Goal: Information Seeking & Learning: Learn about a topic

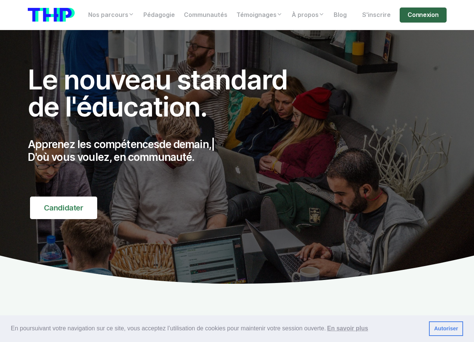
click at [430, 17] on link "Connexion" at bounding box center [423, 15] width 47 height 15
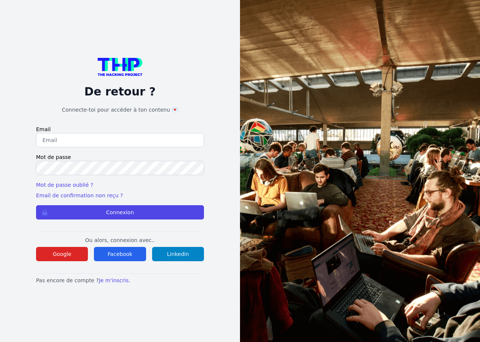
click at [78, 138] on input "email" at bounding box center [120, 140] width 168 height 14
type input "lucas.mrda@outlook.fr"
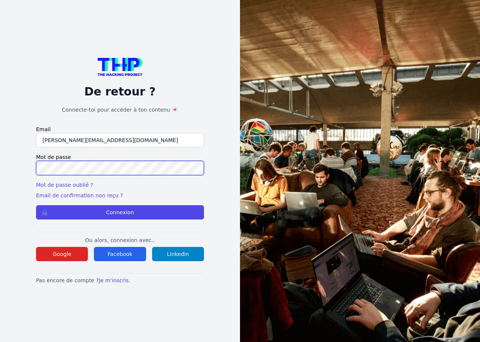
click at [36, 205] on button "Connexion" at bounding box center [120, 212] width 168 height 14
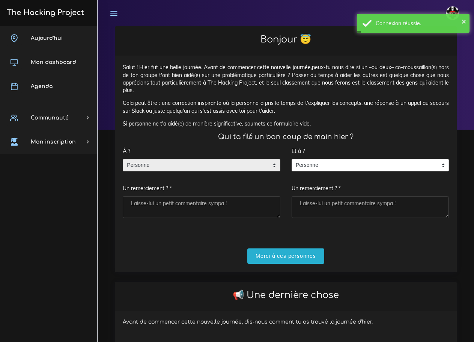
click at [232, 168] on span "Personne" at bounding box center [196, 165] width 146 height 12
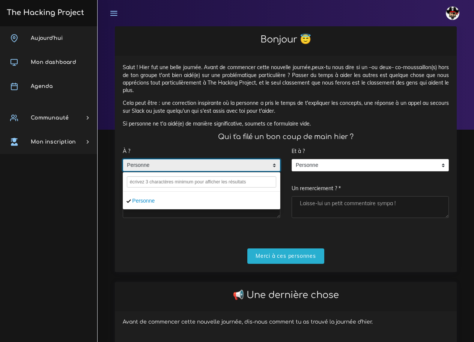
click at [232, 168] on span "Personne" at bounding box center [196, 165] width 146 height 12
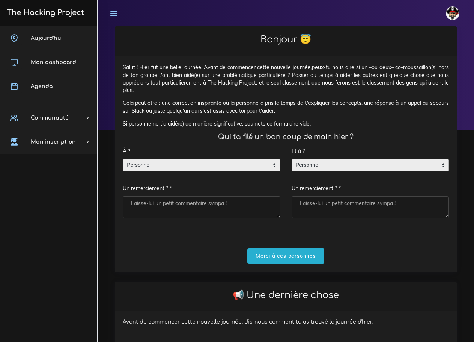
click at [389, 167] on span "Personne" at bounding box center [365, 165] width 146 height 12
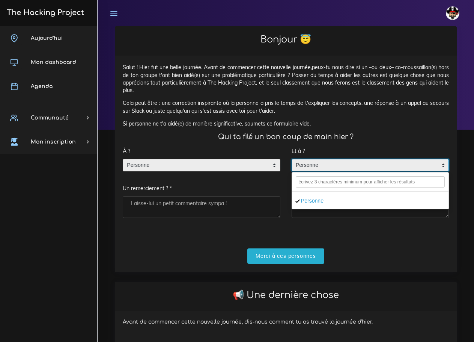
click at [389, 167] on span "Personne" at bounding box center [365, 165] width 146 height 12
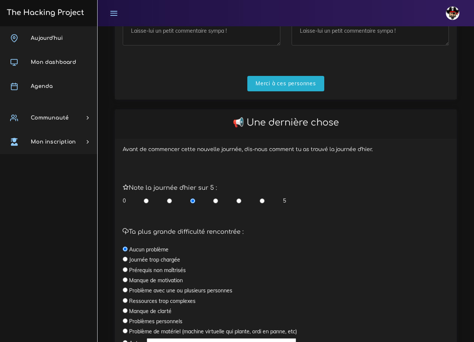
scroll to position [188, 0]
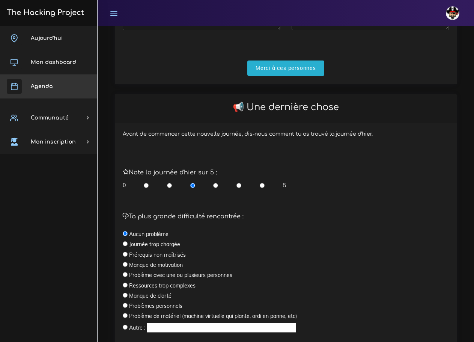
click at [44, 80] on link "Agenda" at bounding box center [48, 86] width 97 height 24
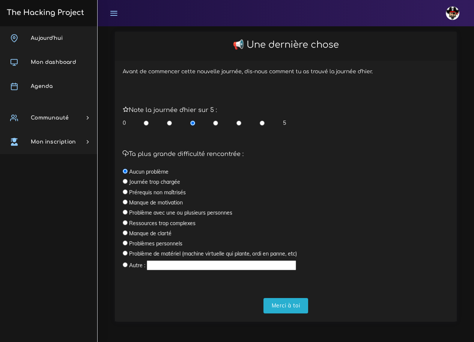
scroll to position [251, 0]
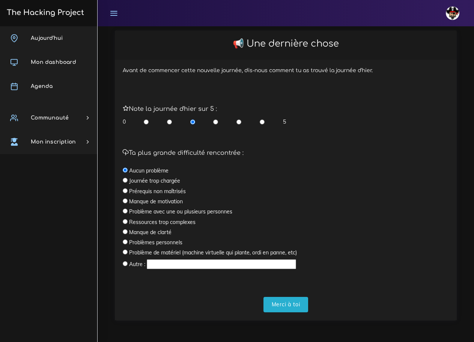
click at [239, 122] on input "radio" at bounding box center [239, 122] width 5 height 8
radio input "true"
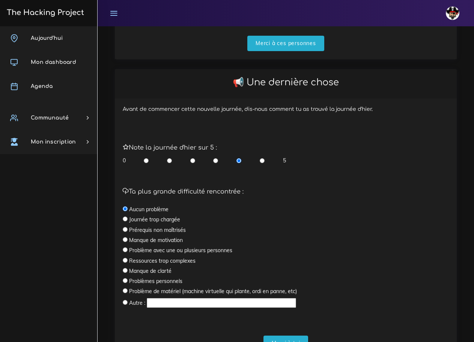
scroll to position [63, 0]
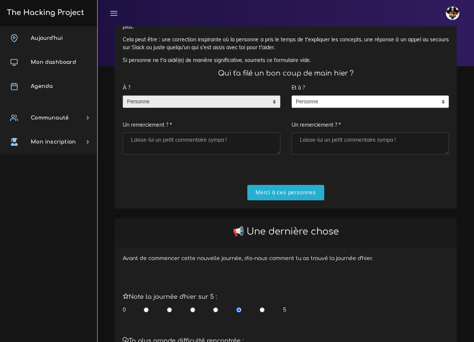
click at [221, 98] on span "Personne" at bounding box center [196, 102] width 146 height 12
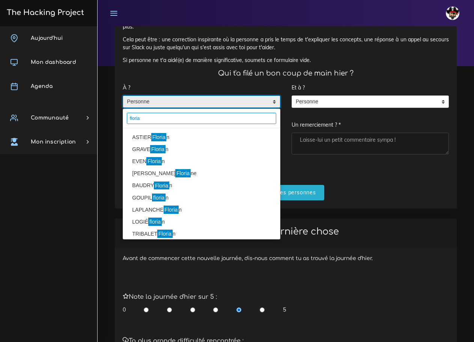
type input "florian"
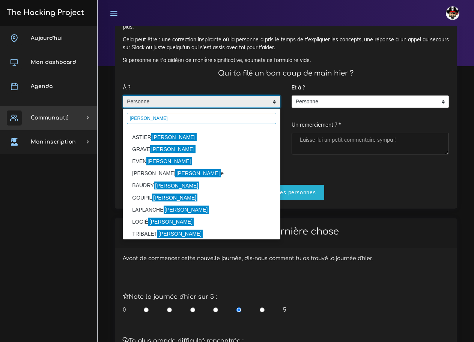
drag, startPoint x: 95, startPoint y: 107, endPoint x: 47, endPoint y: 100, distance: 47.9
click at [48, 100] on body "Lucas Éditer profil Lier son compte Zone à risques Déconnexion The Hacking Proj…" at bounding box center [237, 108] width 474 height 342
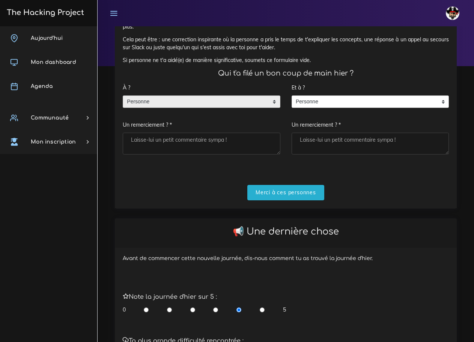
click at [290, 200] on div "Salut ! Hier fut une belle journée. Avant de commencer cette nouvelle journée,p…" at bounding box center [286, 100] width 342 height 216
click at [293, 195] on input "Merci à ces personnes" at bounding box center [285, 192] width 77 height 15
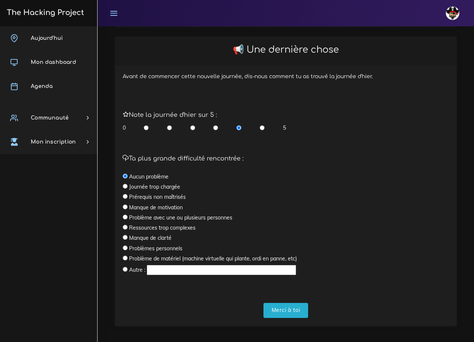
scroll to position [159, 0]
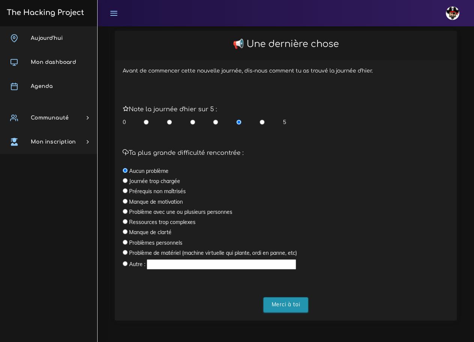
click at [287, 309] on input "Merci à toi" at bounding box center [286, 304] width 45 height 15
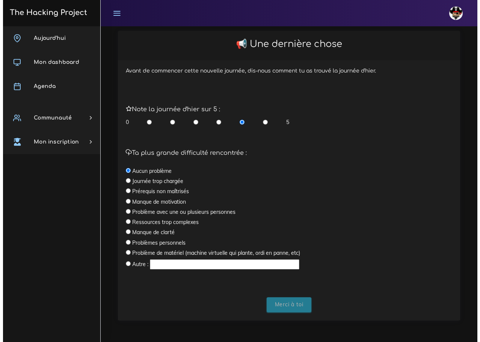
scroll to position [0, 0]
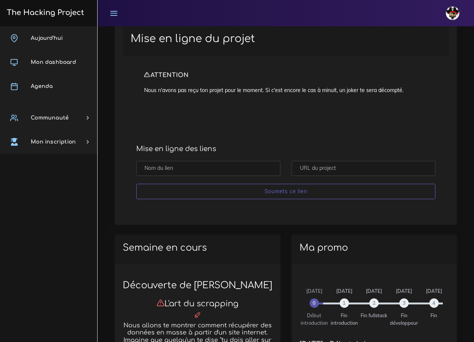
scroll to position [376, 0]
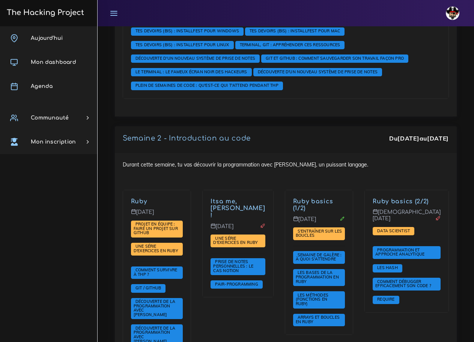
scroll to position [563, 0]
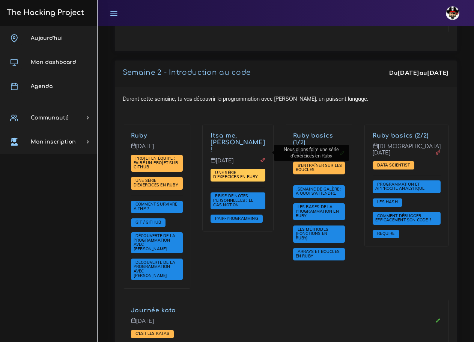
click at [247, 169] on span "Une série d'exercices en Ruby" at bounding box center [238, 175] width 54 height 13
click at [234, 170] on span "Une série d'exercices en Ruby" at bounding box center [236, 175] width 46 height 10
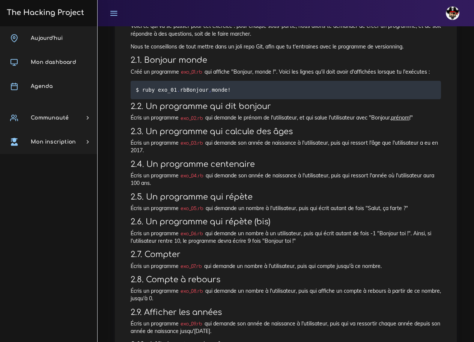
scroll to position [150, 0]
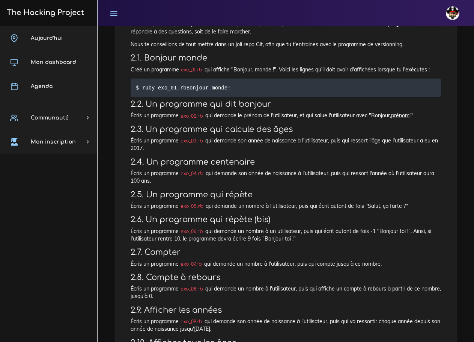
drag, startPoint x: 152, startPoint y: 187, endPoint x: 122, endPoint y: 180, distance: 30.5
copy p "Écris un programme exo_04.rb qui demande son année de naissance à l'utilisateur…"
click at [221, 184] on p "Écris un programme exo_04.rb qui demande son année de naissance à l'utilisateur…" at bounding box center [286, 176] width 311 height 15
drag, startPoint x: 267, startPoint y: 246, endPoint x: 121, endPoint y: 237, distance: 146.4
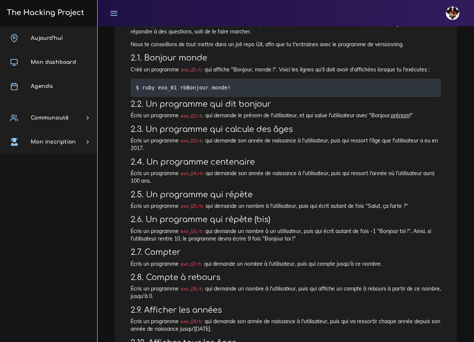
copy p "Écris un programme exo_06.rb qui demande un nombre à un utilisateur, puis qui é…"
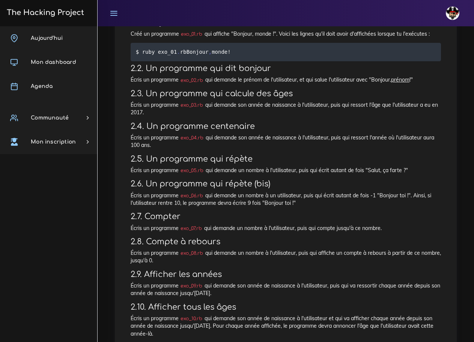
scroll to position [188, 0]
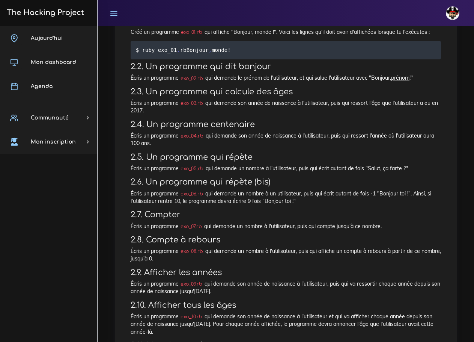
click at [403, 230] on p "Écris un programme exo_07.rb qui demande un nombre à l'utilisateur, puis qui co…" at bounding box center [286, 226] width 311 height 8
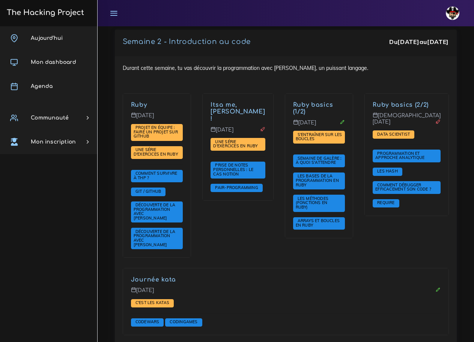
scroll to position [596, 0]
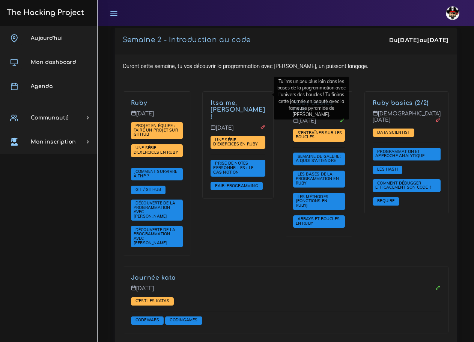
click at [235, 100] on link "Itsa me, [PERSON_NAME] !" at bounding box center [238, 110] width 54 height 21
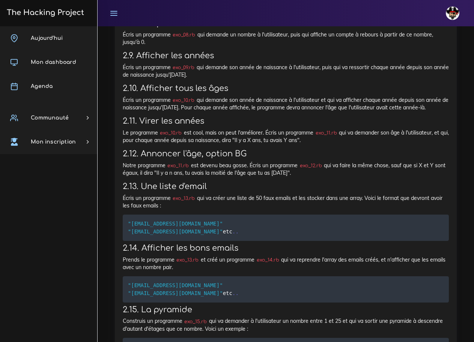
scroll to position [638, 0]
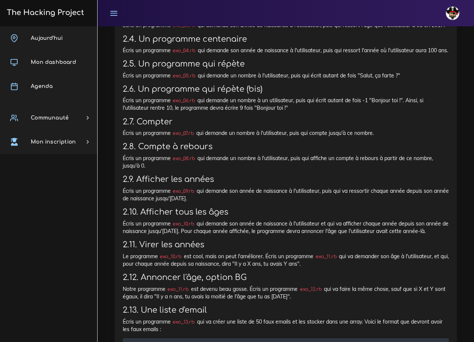
drag, startPoint x: 390, startPoint y: 155, endPoint x: 113, endPoint y: 155, distance: 277.2
click at [113, 155] on div "Projets : Une série d'exercices en Ruby Une série d'exercices en Ruby Nous allo…" at bounding box center [285, 300] width 353 height 1023
copy p "Écris un programme exo_07.rb qui demande un nombre à l'utilisateur, puis qui co…"
drag, startPoint x: 148, startPoint y: 188, endPoint x: 118, endPoint y: 175, distance: 32.6
click at [118, 175] on div "Une série d'exercices en Ruby Nous allons faire une série d'exercices en Ruby 1…" at bounding box center [286, 311] width 342 height 981
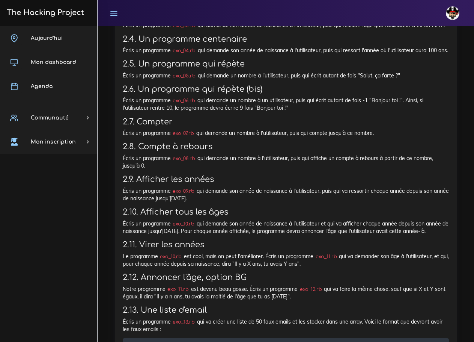
copy p "Écris un programme exo_08.rb qui demande un nombre à l'utilisateur, puis qui af…"
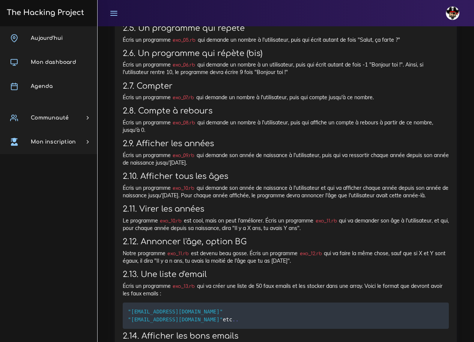
scroll to position [676, 0]
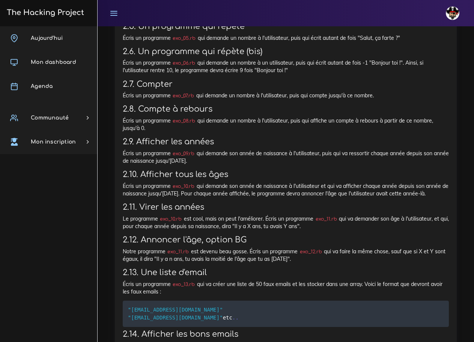
copy p "Écris un programme exo_08.rb qui demande un nombre à l'utilisateur, puis qui af…"
drag, startPoint x: 228, startPoint y: 184, endPoint x: 225, endPoint y: 189, distance: 5.4
click at [228, 165] on p "Écris un programme exo_09.rb qui demande son année de naissance à l'utilisateur…" at bounding box center [286, 156] width 326 height 15
drag, startPoint x: 220, startPoint y: 185, endPoint x: 122, endPoint y: 175, distance: 98.5
click at [122, 175] on div "Une série d'exercices en Ruby Nous allons faire une série d'exercices en Ruby 1…" at bounding box center [286, 274] width 342 height 981
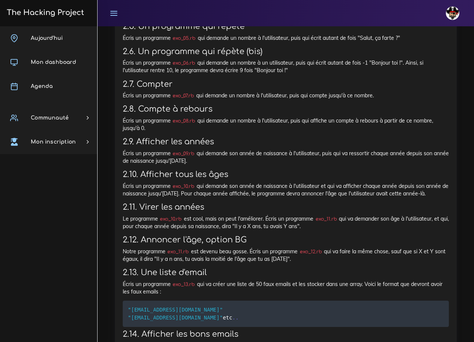
copy p "Écris un programme exo_09.rb qui demande son année de naissance à l'utilisateur…"
click at [240, 179] on h3 "2.10. Afficher tous les âges" at bounding box center [286, 174] width 326 height 9
drag, startPoint x: 447, startPoint y: 218, endPoint x: 113, endPoint y: 209, distance: 333.6
click at [113, 209] on div "Projets : Une série d'exercices en Ruby Une série d'exercices en Ruby Nous allo…" at bounding box center [285, 262] width 353 height 1023
copy p "Écris un programme exo_10.rb qui demande son année de naissance à l'utilisateur…"
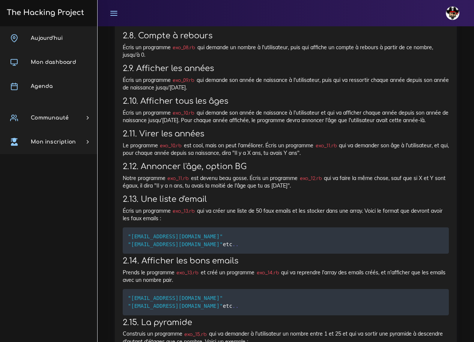
scroll to position [751, 0]
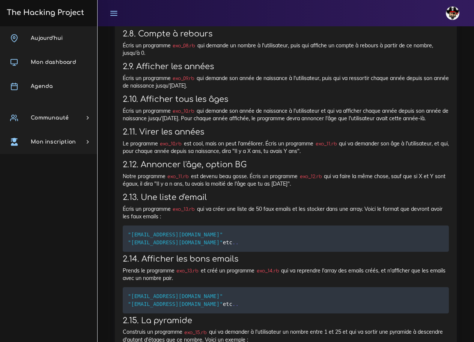
click at [261, 137] on h3 "2.11. Virer les années" at bounding box center [286, 131] width 326 height 9
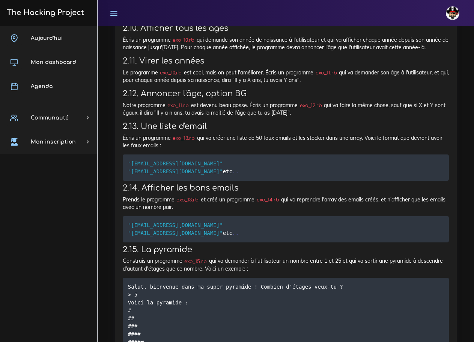
scroll to position [789, 0]
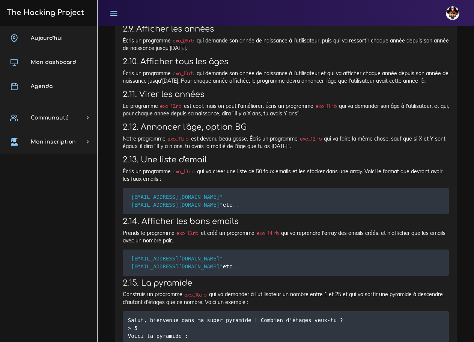
click at [228, 118] on p "Le programme exo_10.rb est cool, mais on peut l'améliorer. Écris un programme e…" at bounding box center [286, 109] width 326 height 15
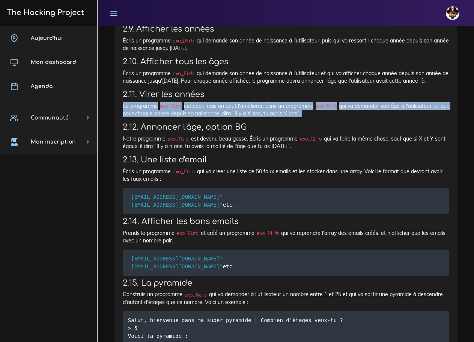
click at [228, 118] on p "Le programme exo_10.rb est cool, mais on peut l'améliorer. Écris un programme e…" at bounding box center [286, 109] width 326 height 15
copy div "Le programme exo_10.rb est cool, mais on peut l'améliorer. Écris un programme e…"
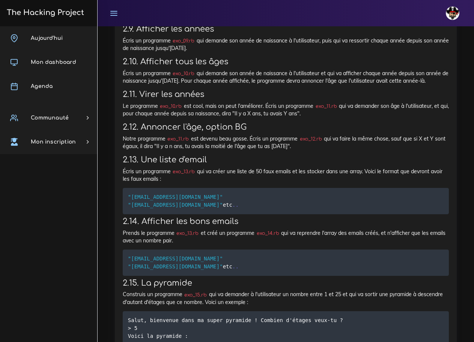
click at [288, 132] on h3 "2.12. Annoncer l'âge, option BG" at bounding box center [286, 126] width 326 height 9
click at [249, 118] on p "Le programme exo_10.rb est cool, mais on peut l'améliorer. Écris un programme e…" at bounding box center [286, 109] width 326 height 15
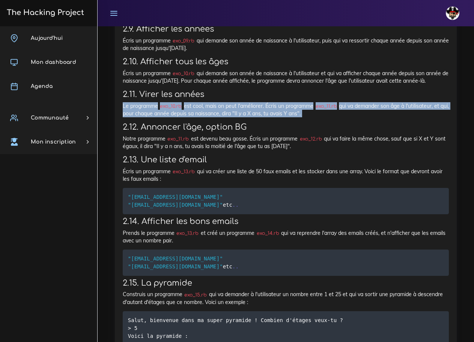
click at [249, 118] on p "Le programme exo_10.rb est cool, mais on peut l'améliorer. Écris un programme e…" at bounding box center [286, 109] width 326 height 15
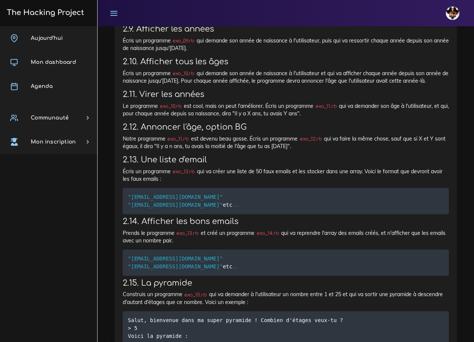
click at [285, 150] on p "Notre programme exo_11.rb est devenu beau gosse. Écris un programme exo_12.rb q…" at bounding box center [286, 142] width 326 height 15
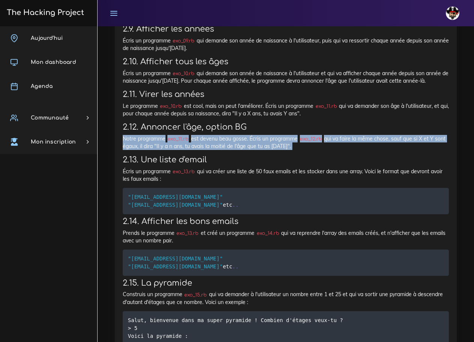
click at [285, 150] on p "Notre programme exo_11.rb est devenu beau gosse. Écris un programme exo_12.rb q…" at bounding box center [286, 142] width 326 height 15
copy div "Notre programme exo_11.rb est devenu beau gosse. Écris un programme exo_12.rb q…"
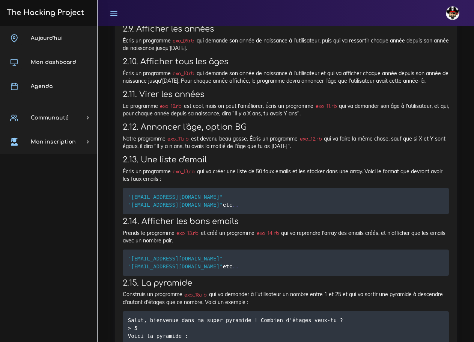
click at [269, 164] on h3 "2.13. Une liste d'email" at bounding box center [286, 159] width 326 height 9
click at [146, 183] on p "Écris un programme exo_13.rb qui va créer une liste de 50 faux emails et les st…" at bounding box center [286, 174] width 326 height 15
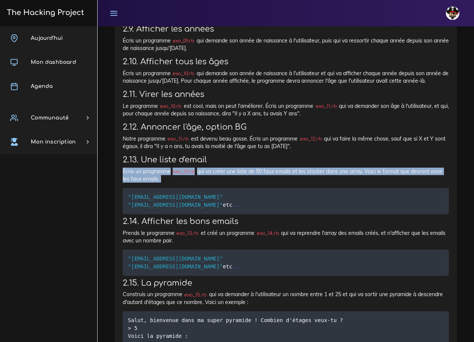
click at [146, 183] on p "Écris un programme exo_13.rb qui va créer une liste de 50 faux emails et les st…" at bounding box center [286, 174] width 326 height 15
copy div "Écris un programme exo_13.rb qui va créer une liste de 50 faux emails et les st…"
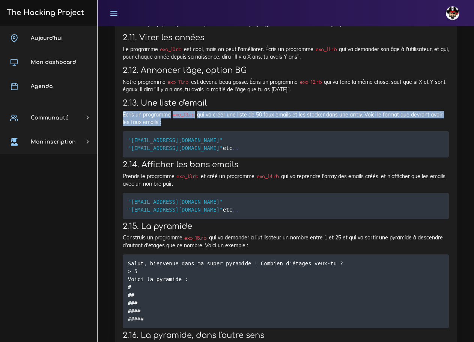
scroll to position [864, 0]
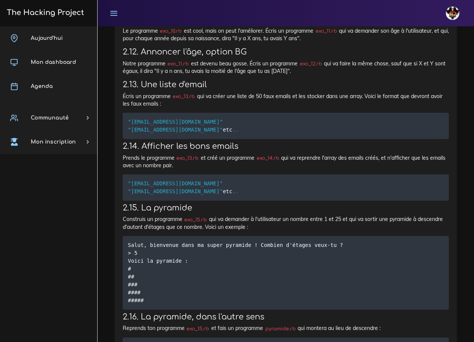
click at [245, 201] on div "Une série d'exercices en Ruby Nous allons faire une série d'exercices en Ruby 1…" at bounding box center [286, 84] width 326 height 960
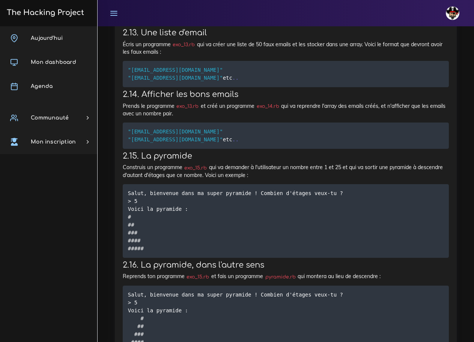
scroll to position [939, 0]
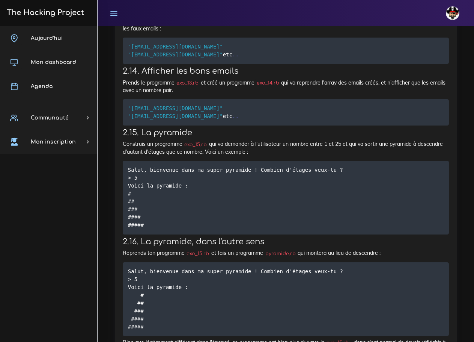
click at [167, 94] on p "Prends le programme exo_13.rb et créé un programme exo_14.rb qui va reprendre l…" at bounding box center [286, 86] width 326 height 15
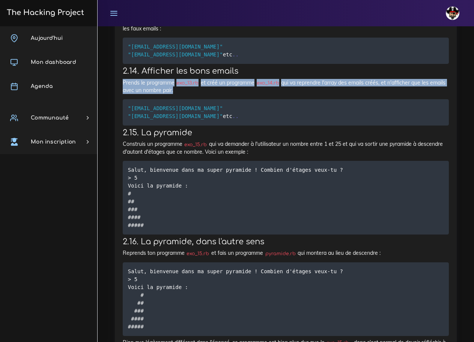
click at [167, 94] on p "Prends le programme exo_13.rb et créé un programme exo_14.rb qui va reprendre l…" at bounding box center [286, 86] width 326 height 15
copy div "Prends le programme exo_13.rb et créé un programme exo_14.rb qui va reprendre l…"
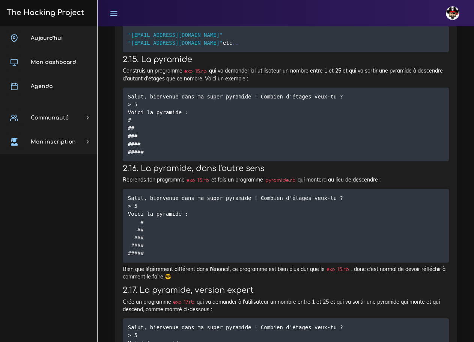
scroll to position [1014, 0]
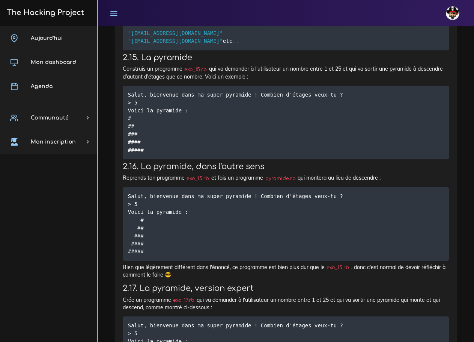
click at [172, 80] on p "Construis un programme exo_15.rb qui va demander à l'utilisateur un nombre entr…" at bounding box center [286, 72] width 326 height 15
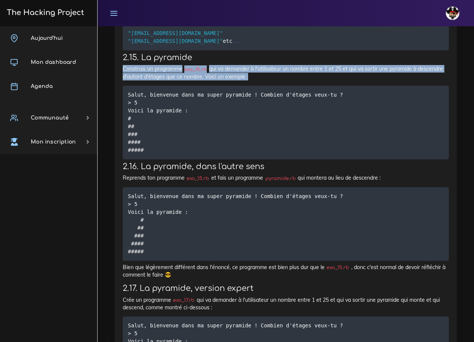
click at [172, 80] on p "Construis un programme exo_15.rb qui va demander à l'utilisateur un nombre entr…" at bounding box center [286, 72] width 326 height 15
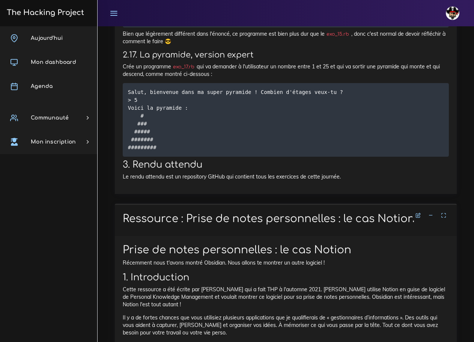
scroll to position [1202, 0]
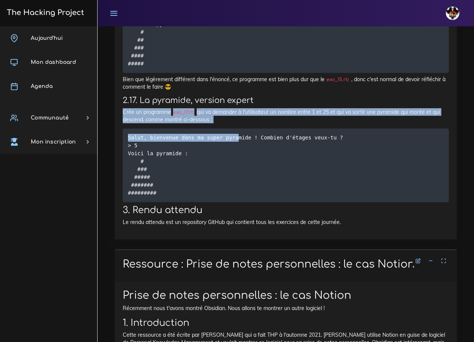
drag, startPoint x: 210, startPoint y: 158, endPoint x: 122, endPoint y: 148, distance: 88.8
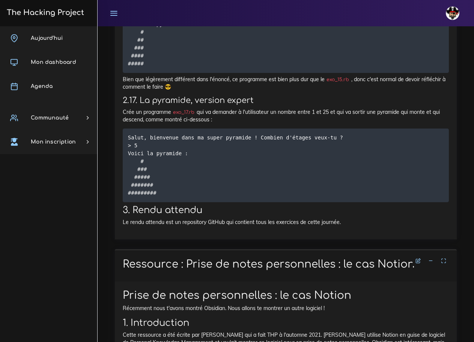
drag, startPoint x: 225, startPoint y: 159, endPoint x: 118, endPoint y: 151, distance: 107.3
click at [185, 124] on p "Crée un programme exo_17.rb qui va demander à l'utilisateur un nombre entre 1 e…" at bounding box center [286, 115] width 326 height 15
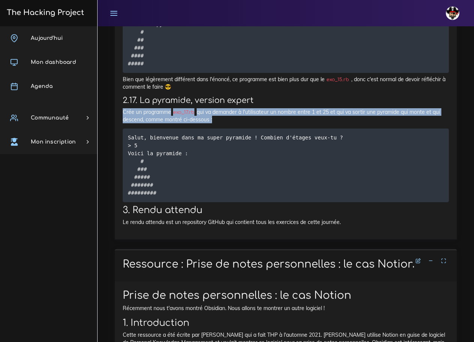
click at [185, 124] on p "Crée un programme exo_17.rb qui va demander à l'utilisateur un nombre entre 1 e…" at bounding box center [286, 115] width 326 height 15
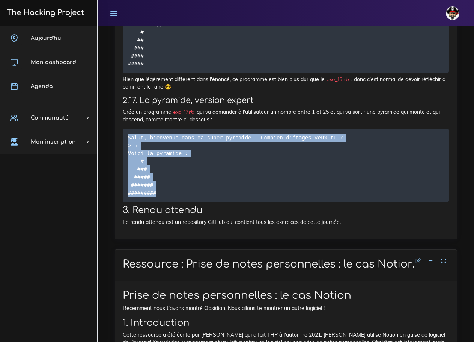
drag, startPoint x: 163, startPoint y: 233, endPoint x: 125, endPoint y: 177, distance: 67.8
click at [125, 177] on pre "Salut, bienvenue dans ma super pyramide ! Combien d'étages veux-tu ? > 5 Voici …" at bounding box center [286, 165] width 326 height 74
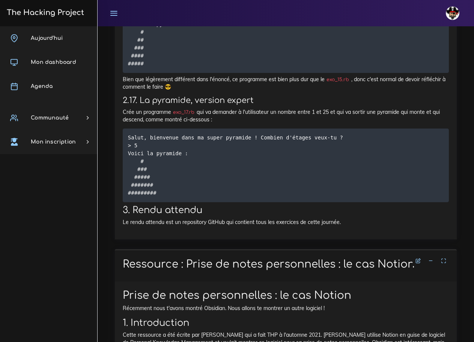
click at [38, 204] on div "Aujourd'hui Mon dashboard Agenda Communauté Ambassade Certifications Marketplac…" at bounding box center [48, 183] width 97 height 315
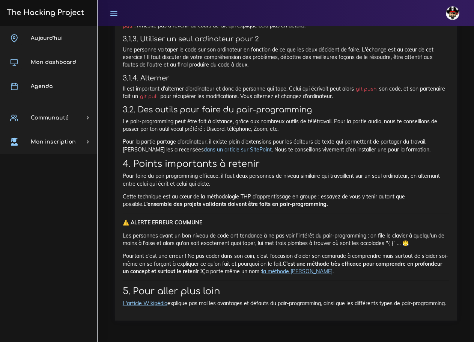
scroll to position [3274, 0]
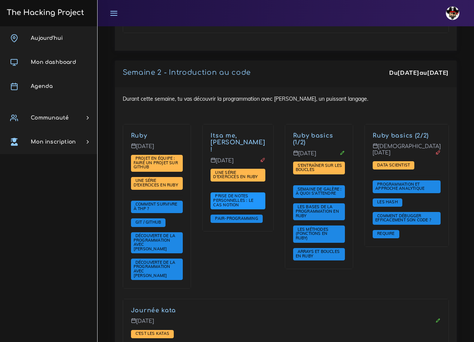
scroll to position [575, 0]
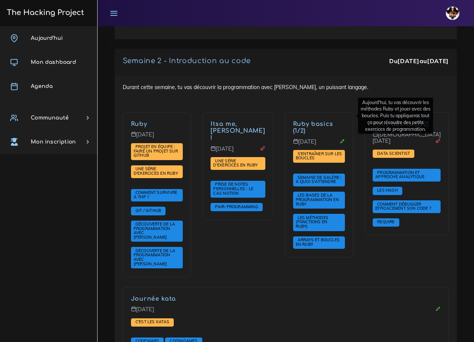
click at [330, 121] on link "Ruby basics (1/2)" at bounding box center [313, 128] width 40 height 14
click at [325, 121] on link "Ruby basics (1/2)" at bounding box center [313, 128] width 40 height 14
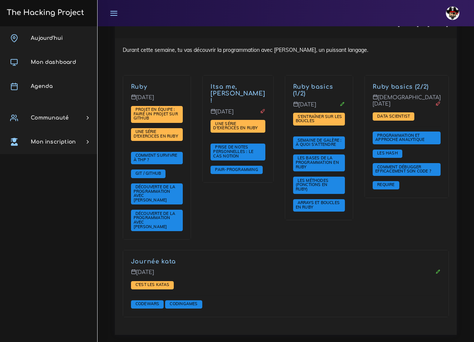
scroll to position [634, 0]
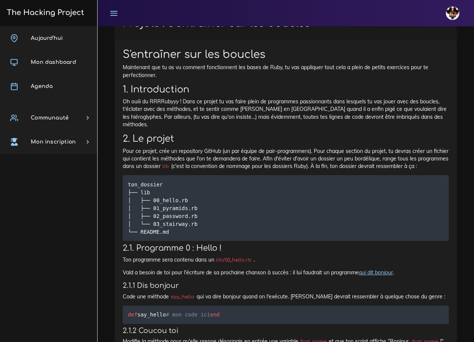
scroll to position [397, 0]
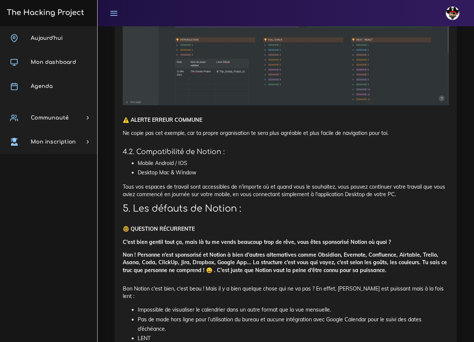
scroll to position [2404, 0]
